Goal: Task Accomplishment & Management: Complete application form

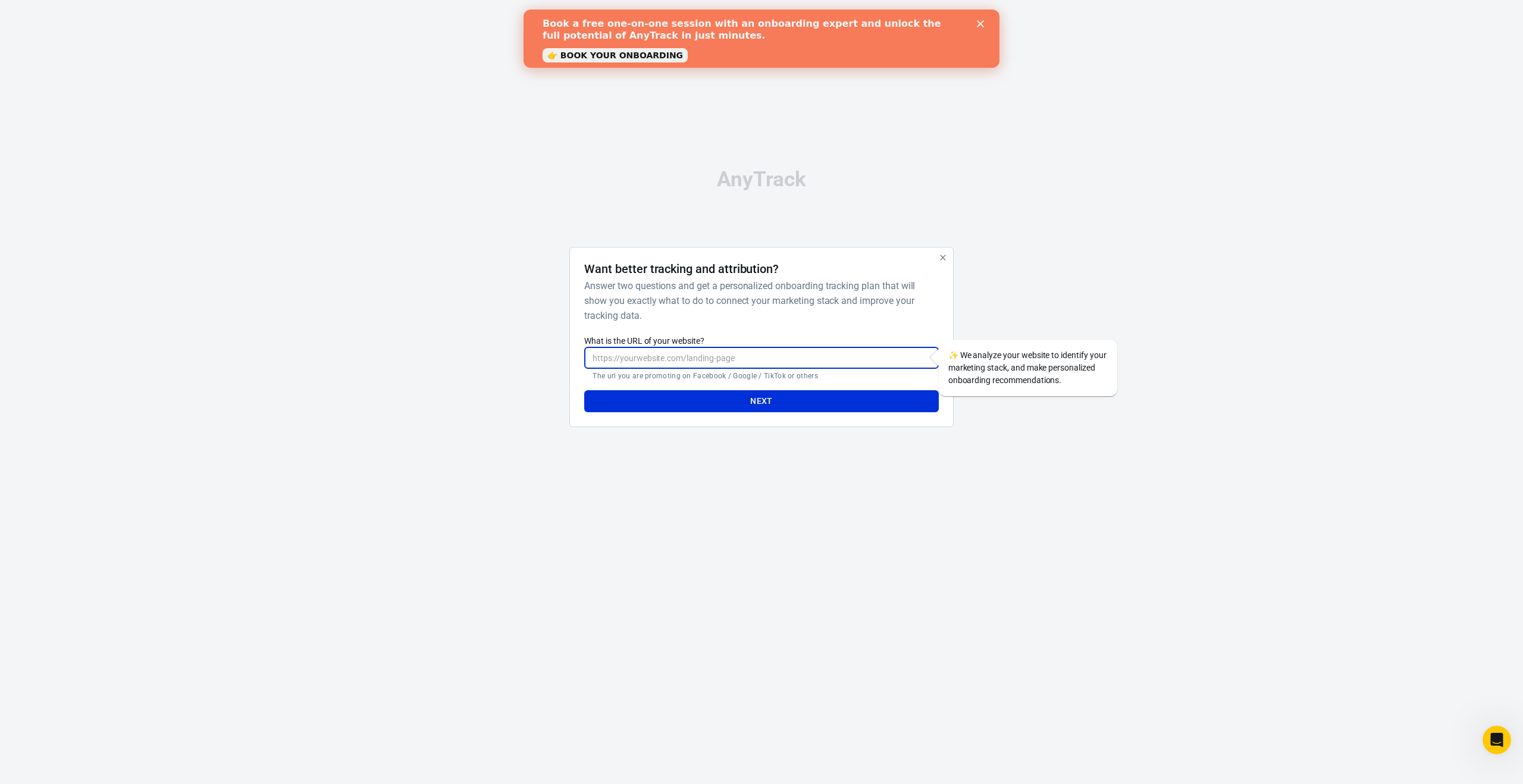
click at [773, 356] on input "What is the URL of your website?" at bounding box center [761, 358] width 354 height 22
paste input "[URL][DOMAIN_NAME]"
type input "[URL][DOMAIN_NAME]"
click at [774, 393] on button "Next" at bounding box center [761, 401] width 354 height 22
click at [770, 399] on button "Next" at bounding box center [761, 401] width 354 height 22
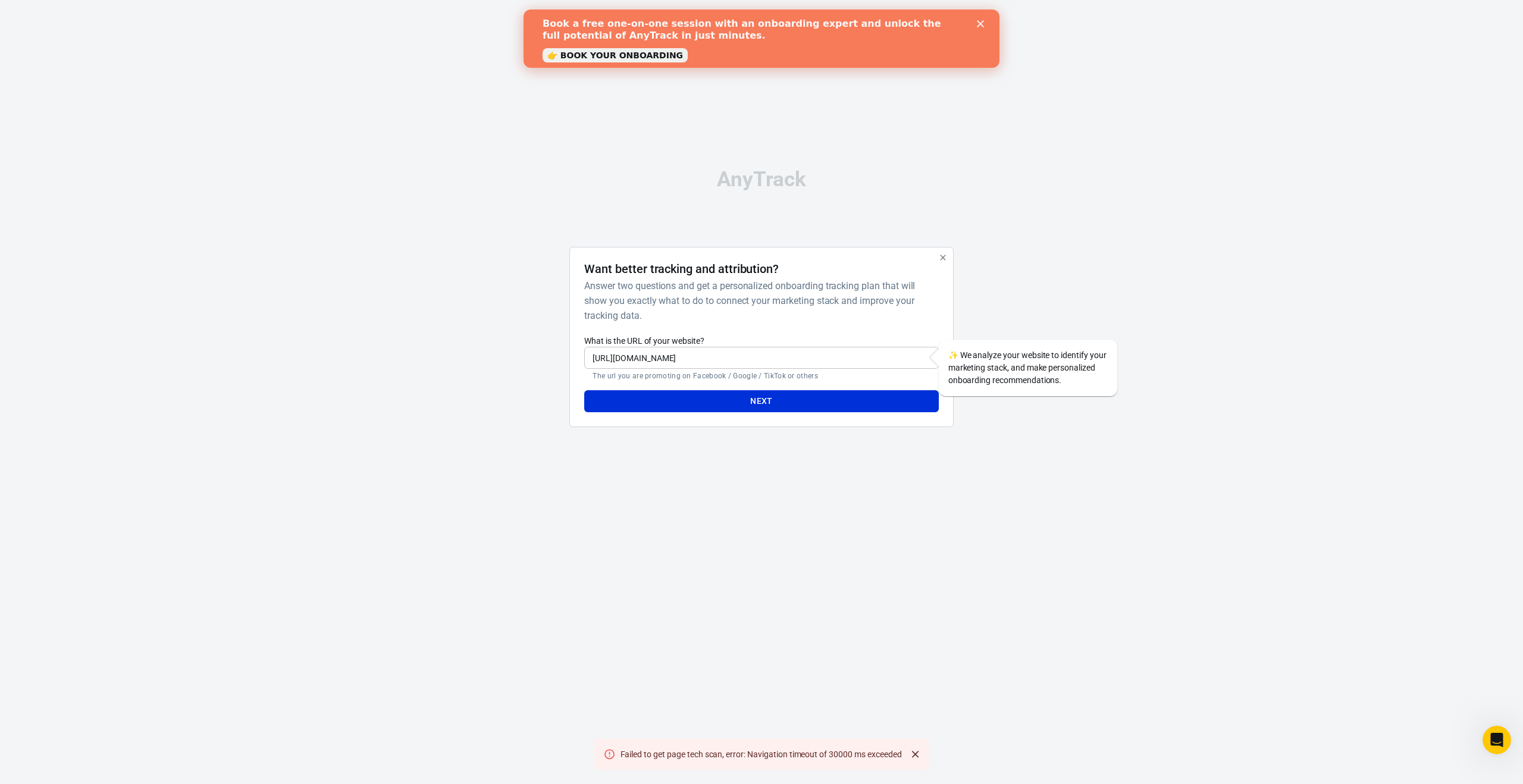
click at [770, 400] on button "Next" at bounding box center [761, 401] width 354 height 22
